Goal: Communication & Community: Answer question/provide support

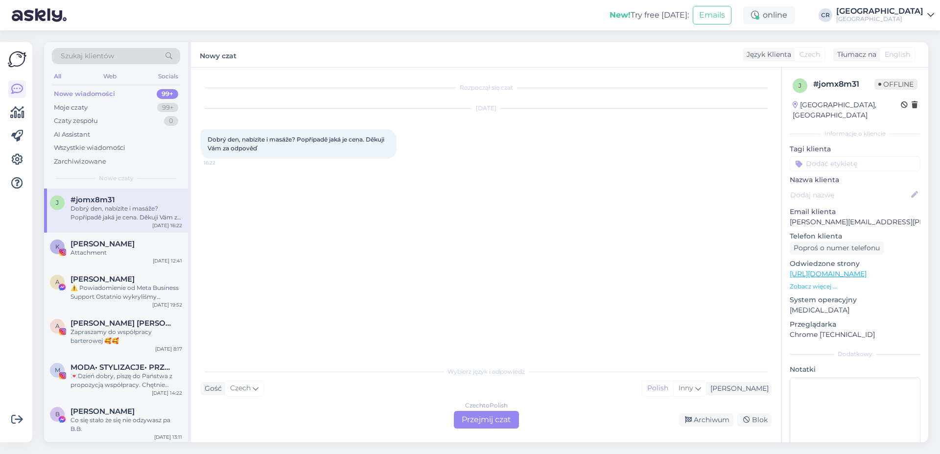
click at [473, 416] on div "Czech to Polish Przejmij czat" at bounding box center [486, 420] width 65 height 18
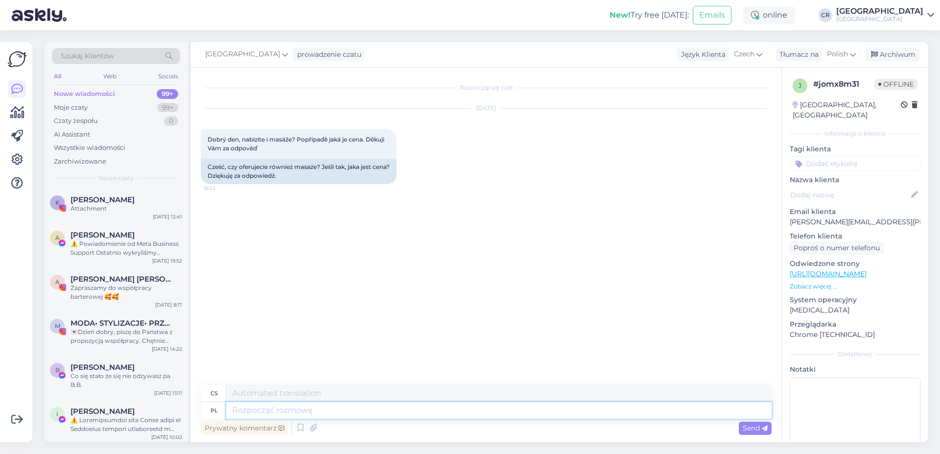
click at [243, 411] on textarea at bounding box center [499, 410] width 546 height 17
type textarea "Dzień"
type textarea "Den"
type textarea "Dzień dobry, Oferujemy"
type textarea "Dobré ráno, Nabízíme"
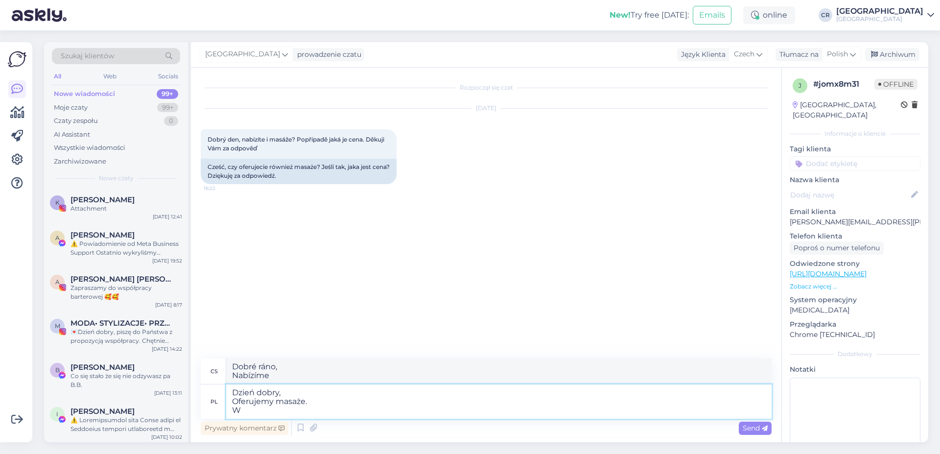
type textarea "Dzień dobry, Oferujemy masaże. W"
type textarea "Dobré ráno, Nabízíme masáže. V"
type textarea "Dzień dobry, Oferujemy masaże. W linku p"
type textarea "Dobré ráno, Nabízíme masáže. V odkazu"
type textarea "Dzień dobry, Oferujemy masaże. W linku przesy"
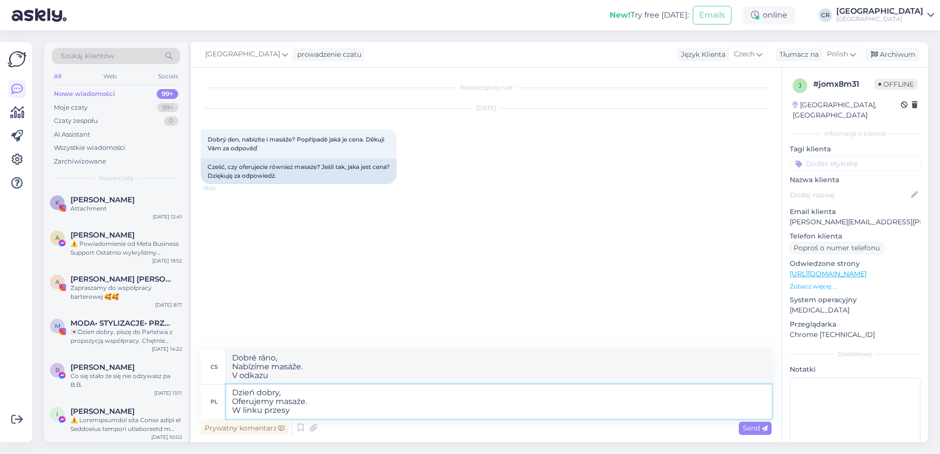
type textarea "Dobré ráno, Nabízíme masáže. V odkazu níže"
type textarea "Dzień dobry, Oferujemy masaże. W linku przesyłam"
type textarea "Dobré ráno, Nabízíme masáže. Posílám vám odkaz"
type textarea "Dzień dobry, Oferujemy masaże. W linku przesyłam listę"
type textarea "Dobré ráno, Nabízíme masáže. Seznam jsem přiložil/a v odkazu."
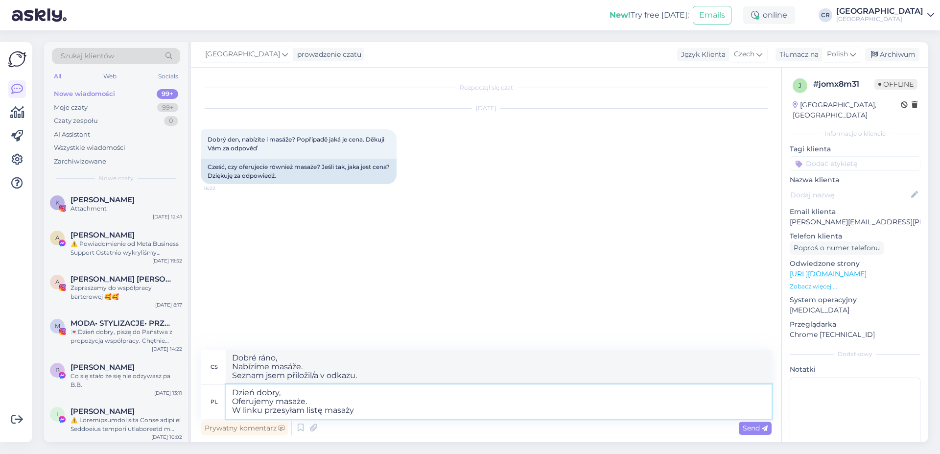
type textarea "Dzień dobry, Oferujemy masaże. W linku przesyłam listę masaży."
type textarea "Dobré ráno, masáže. je odkaz na seznam masáží."
type textarea "Dzień dobry, Oferujemy masaże. W linku przesyłam listę masaży."
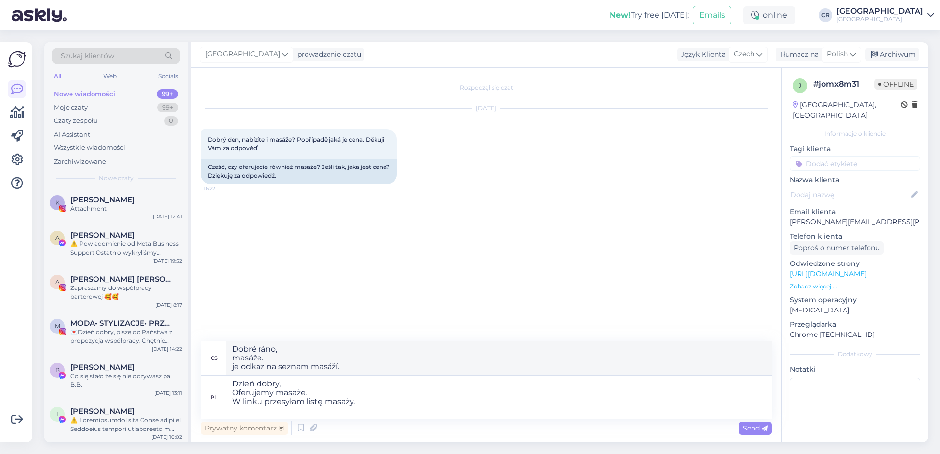
type textarea "Dobré ráno, Nabízíme masáže. Seznam masáží jsem přiložil/a k odkazu."
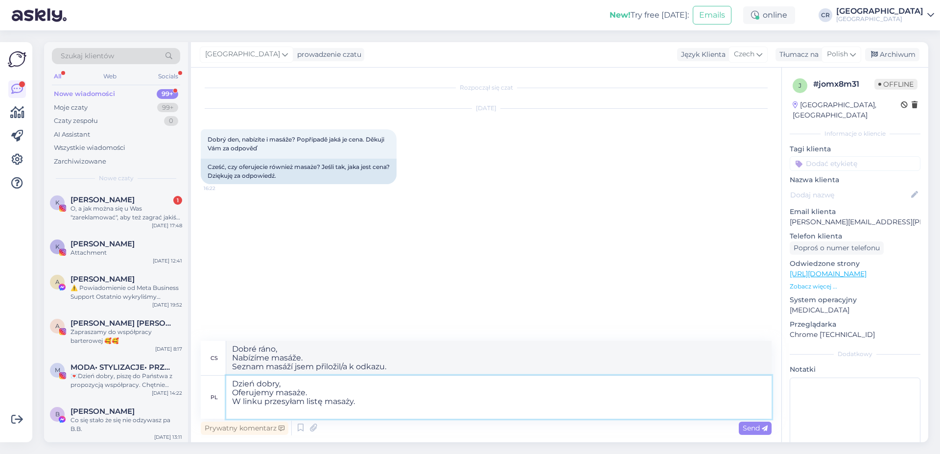
paste textarea "[URL][DOMAIN_NAME]"
type textarea "Dzień dobry, Oferujemy masaże. W linku przesyłam listę masaży. [URL][DOMAIN_NAM…"
type textarea "Dobré ráno, Nabízíme masáže. Zde je seznam masáží. [URL][DOMAIN_NAME]"
type textarea "Dzień dobry, Oferujemy masaże. W linku przesyłam listę masaży. [URL][DOMAIN_NAM…"
click at [763, 433] on div "Send" at bounding box center [755, 428] width 33 height 13
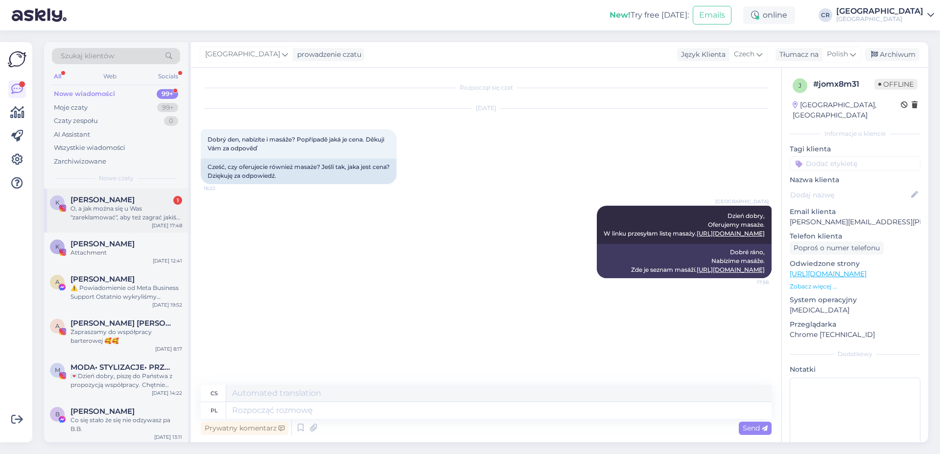
click at [153, 206] on div "O, a jak można się u Was "zareklamować", aby też zagrać jakiś klimatyczny konce…" at bounding box center [127, 213] width 112 height 18
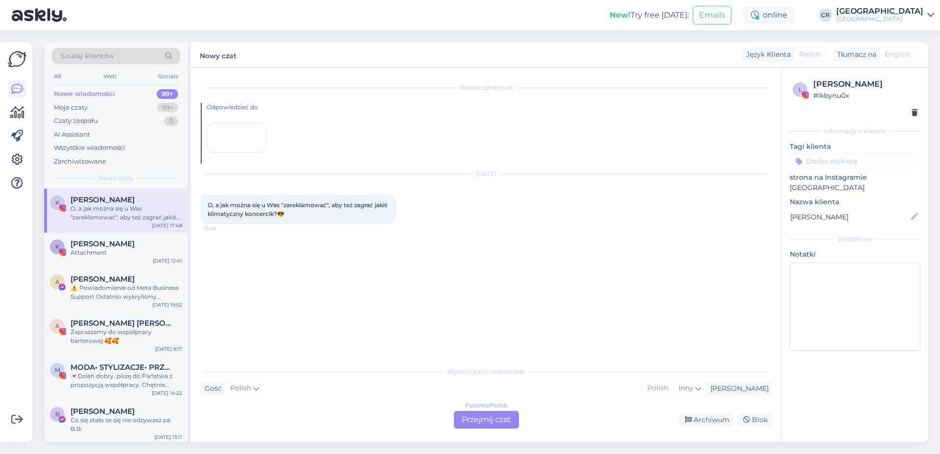
click at [579, 315] on div "Rozpoczął się czat Odpowiedzieć do [DATE] O, a jak można się u Was "zareklamowa…" at bounding box center [491, 214] width 580 height 275
click at [316, 336] on div "Rozpoczął się czat Odpowiedzieć do [DATE] O, a jak można się u Was "zareklamowa…" at bounding box center [491, 214] width 580 height 275
click at [90, 248] on div "Attachment" at bounding box center [127, 252] width 112 height 9
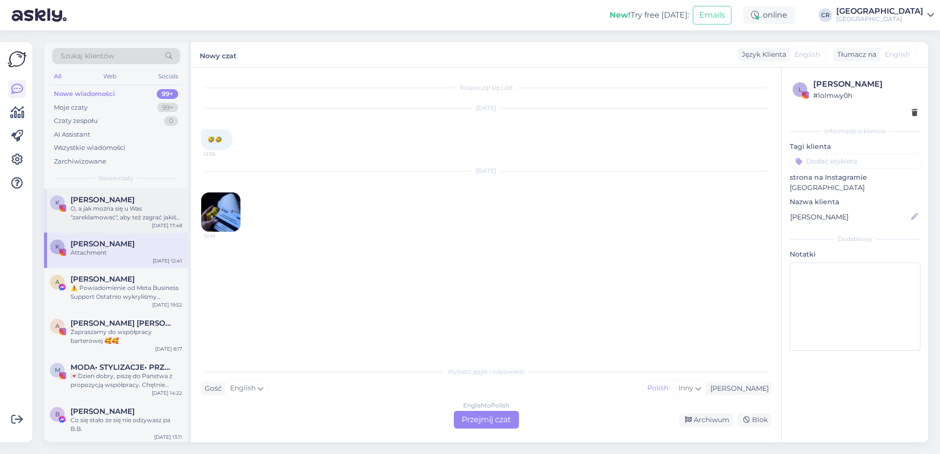
click at [105, 212] on div "O, a jak można się u Was "zareklamować", aby też zagrać jakiś klimatyczny konce…" at bounding box center [127, 213] width 112 height 18
